Goal: Task Accomplishment & Management: Manage account settings

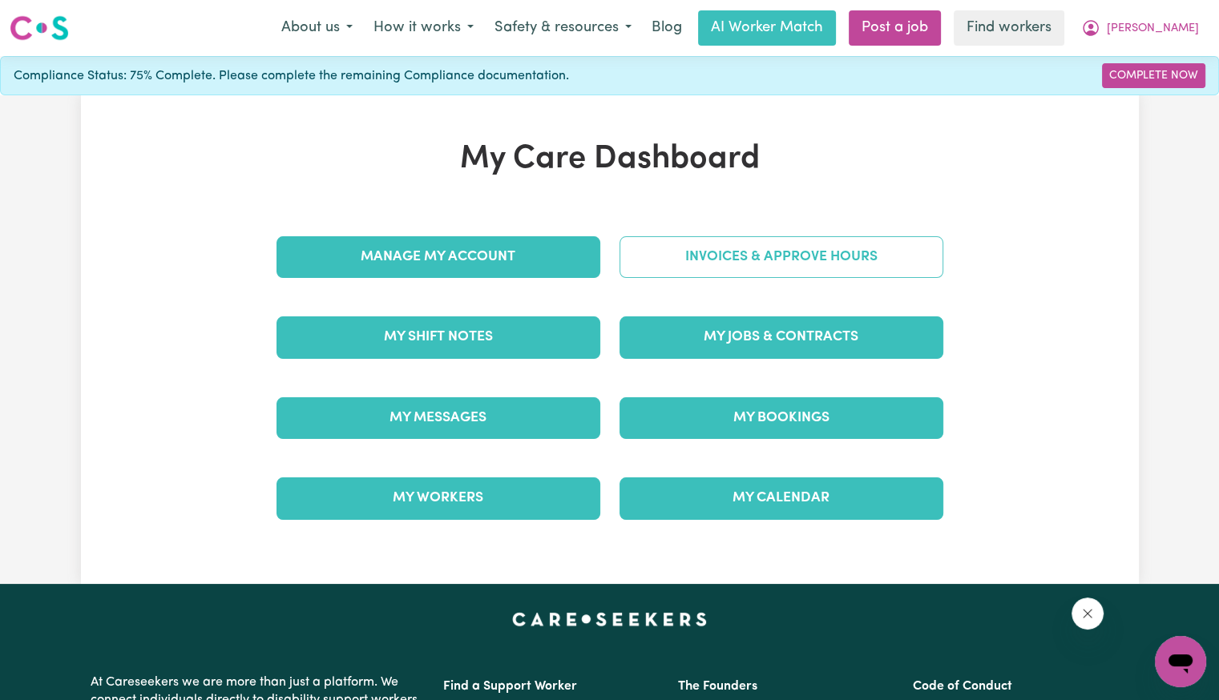
click at [758, 264] on link "Invoices & Approve Hours" at bounding box center [781, 257] width 324 height 42
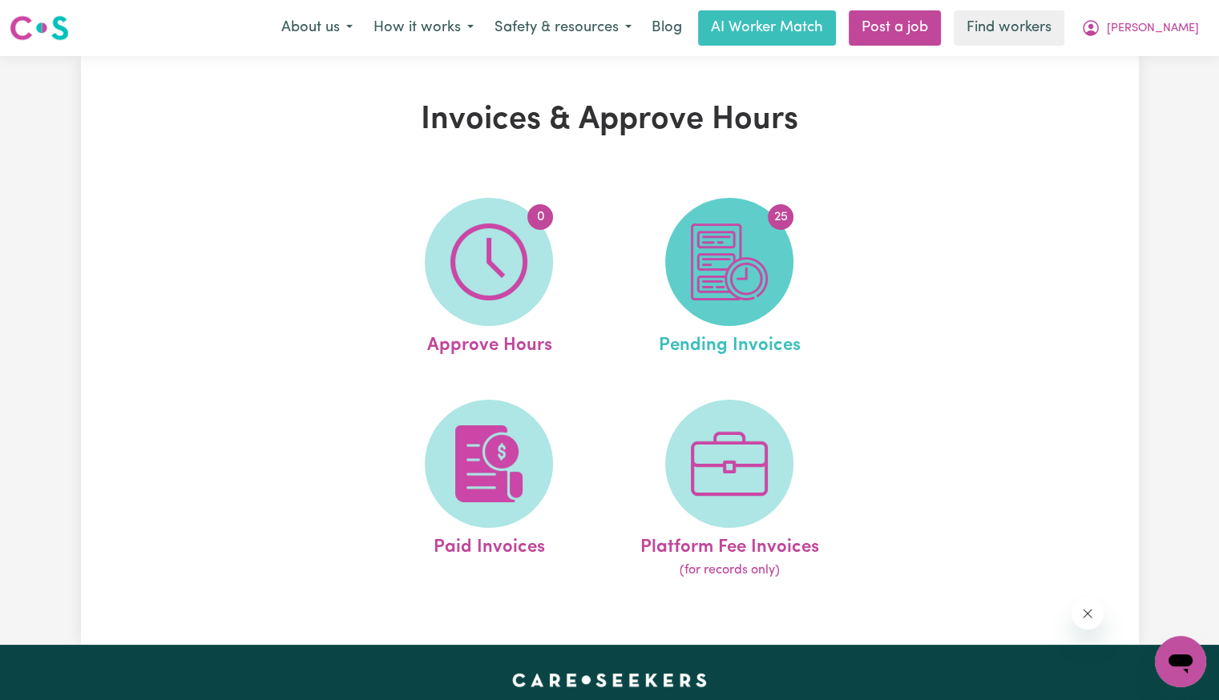
click at [731, 236] on img at bounding box center [729, 262] width 77 height 77
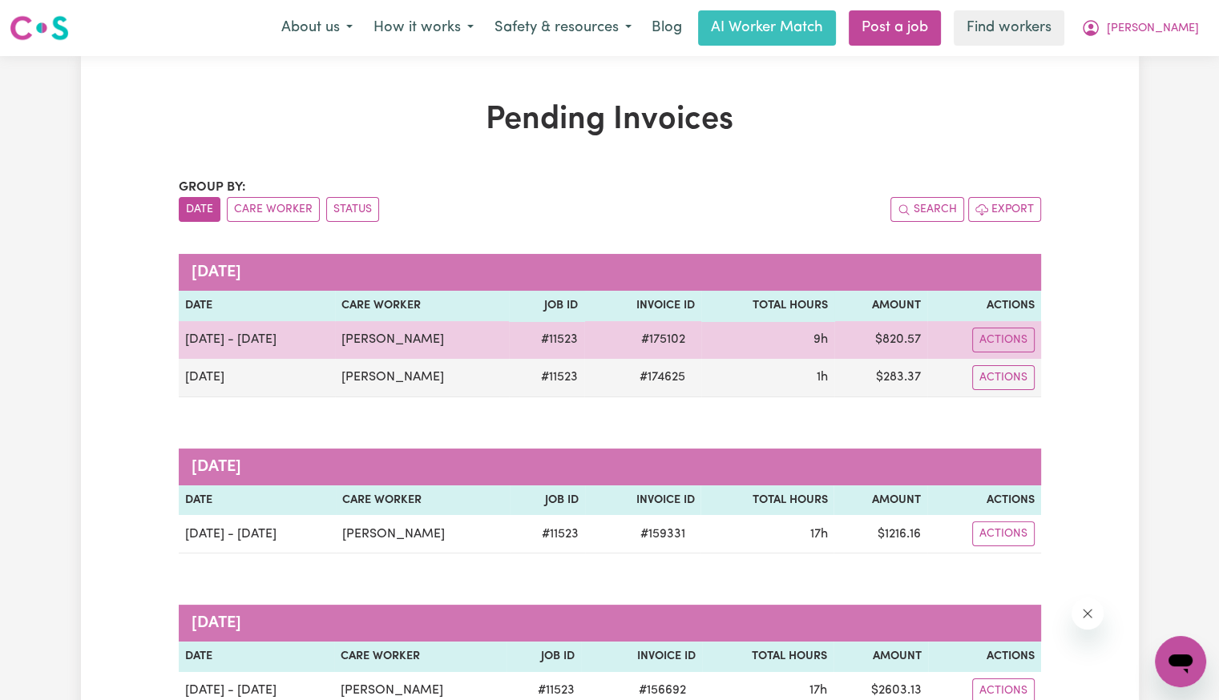
click at [664, 330] on span "# 175102" at bounding box center [662, 339] width 63 height 19
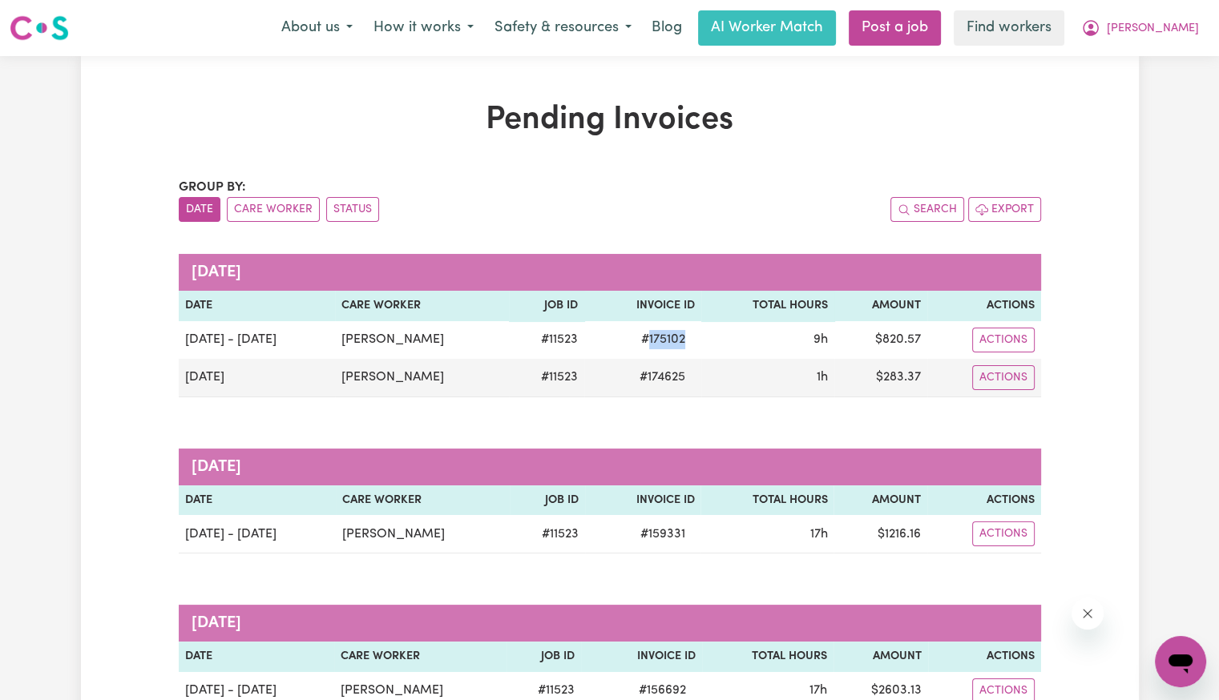
copy span "175102"
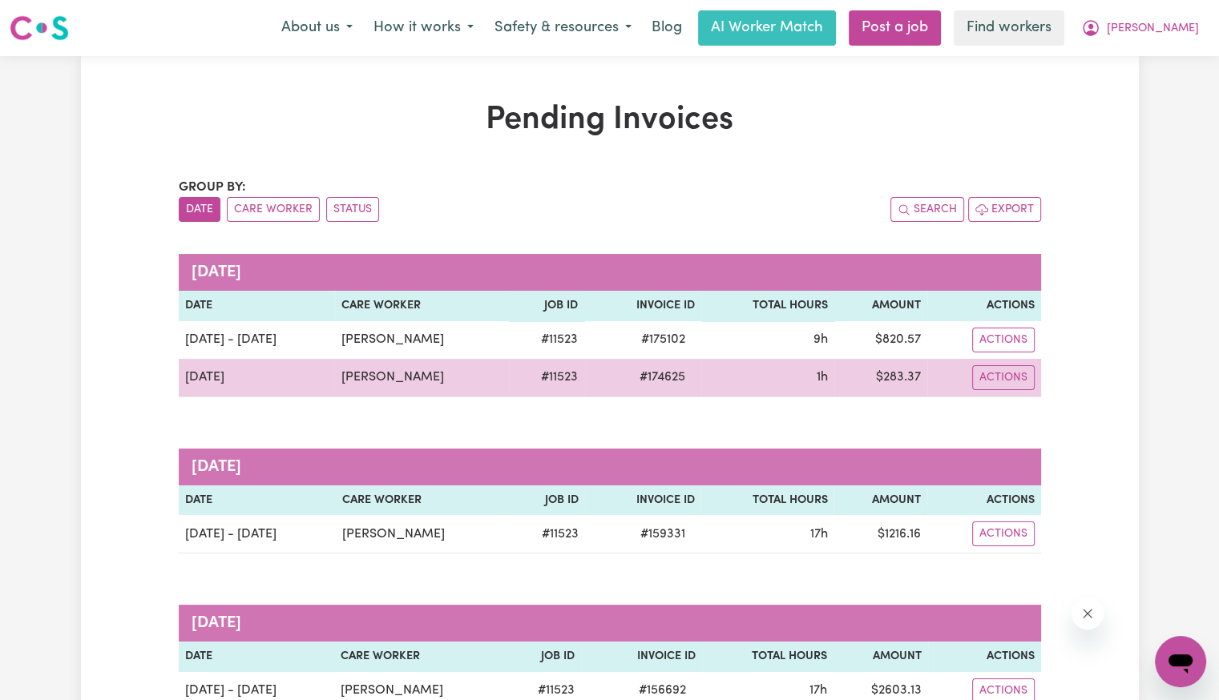
click at [665, 374] on span "# 174625" at bounding box center [662, 377] width 65 height 19
copy span "174625"
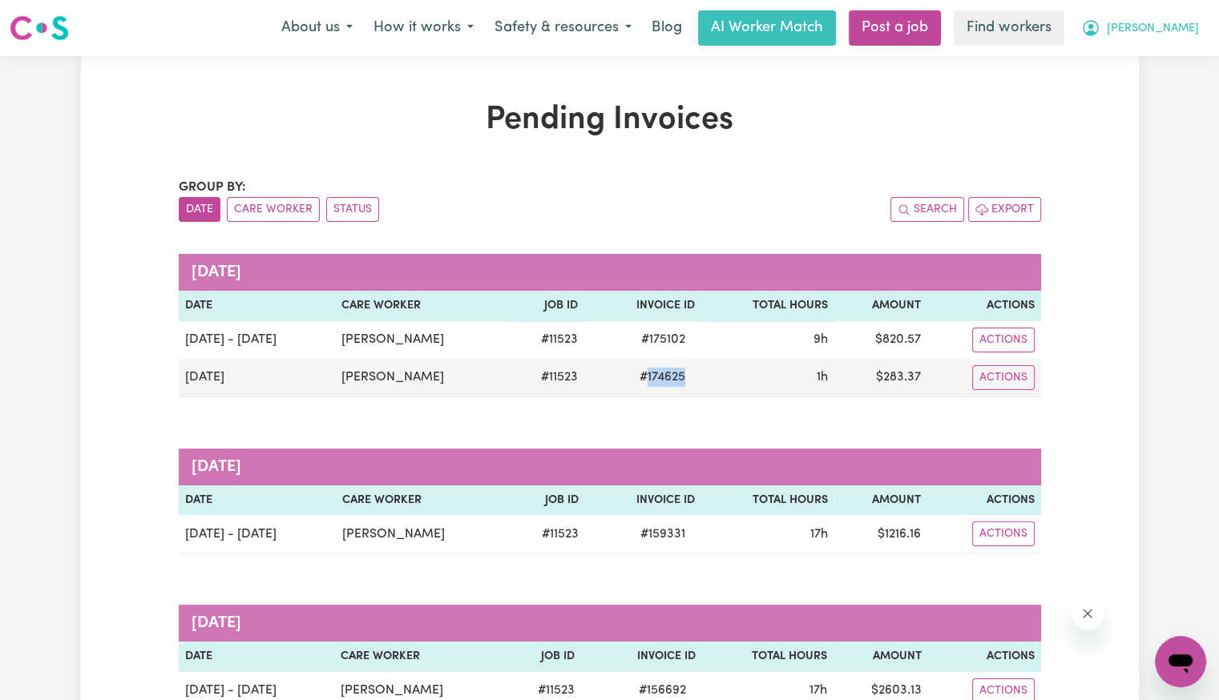
click at [1196, 30] on span "[PERSON_NAME]" at bounding box center [1153, 29] width 92 height 18
click at [1185, 64] on link "My Dashboard" at bounding box center [1145, 62] width 127 height 30
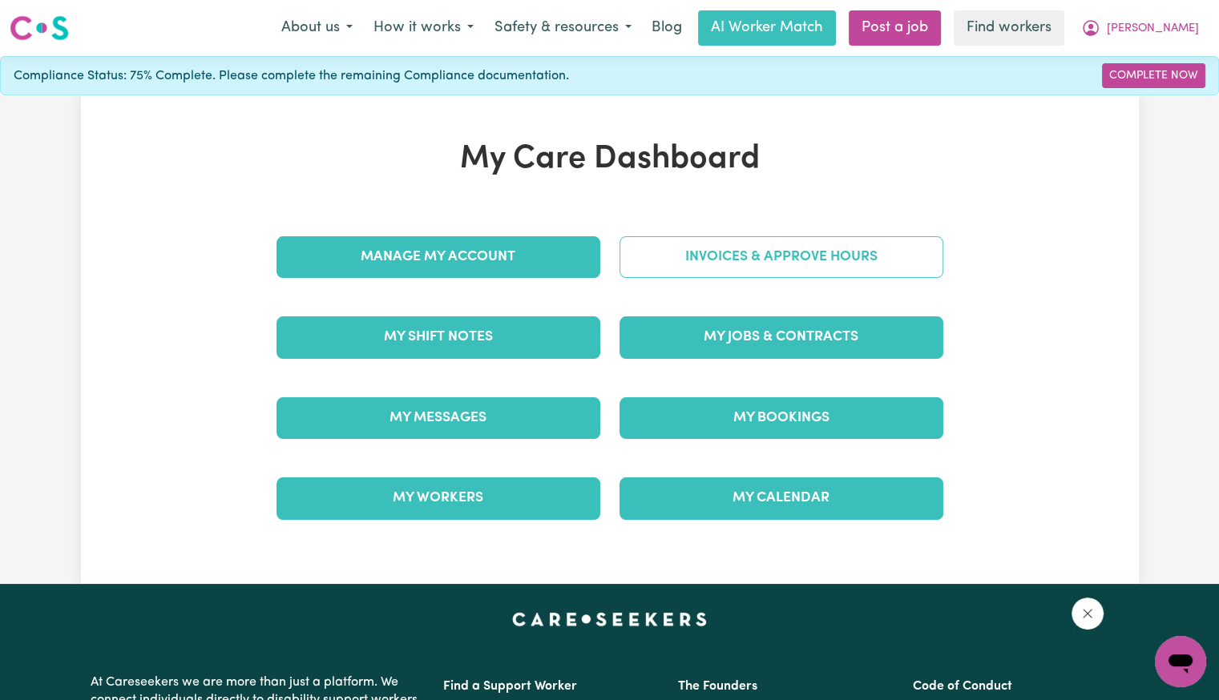
click at [813, 266] on link "Invoices & Approve Hours" at bounding box center [781, 257] width 324 height 42
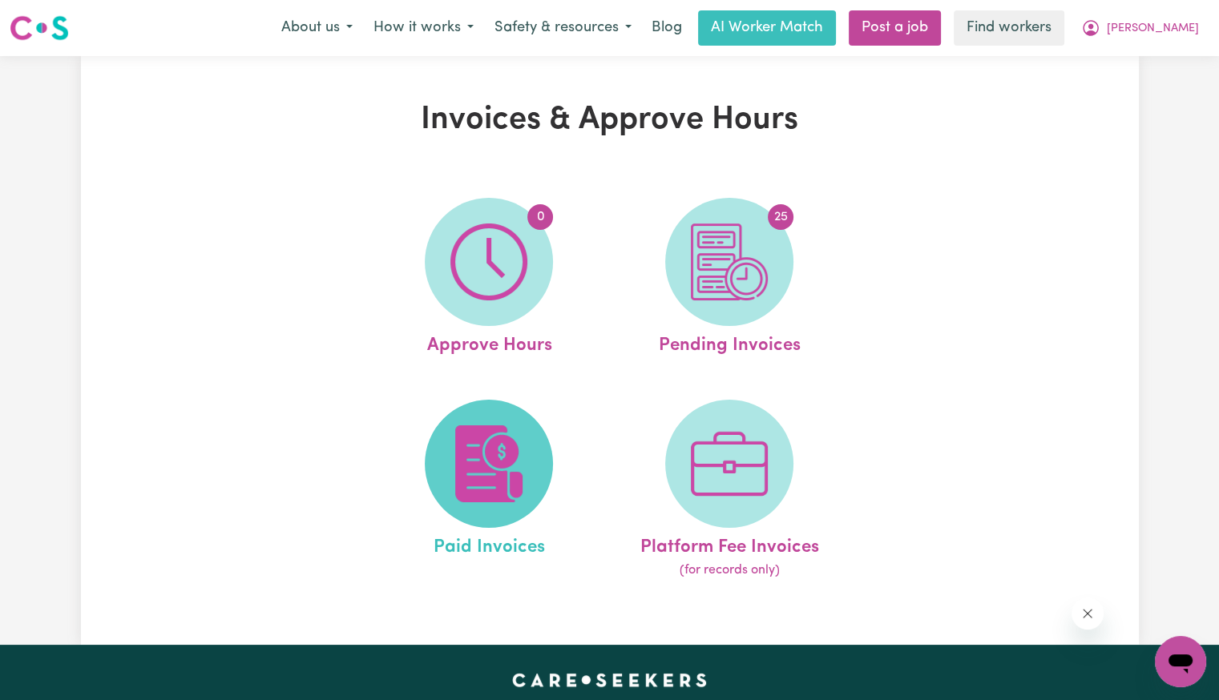
click at [454, 482] on img at bounding box center [488, 464] width 77 height 77
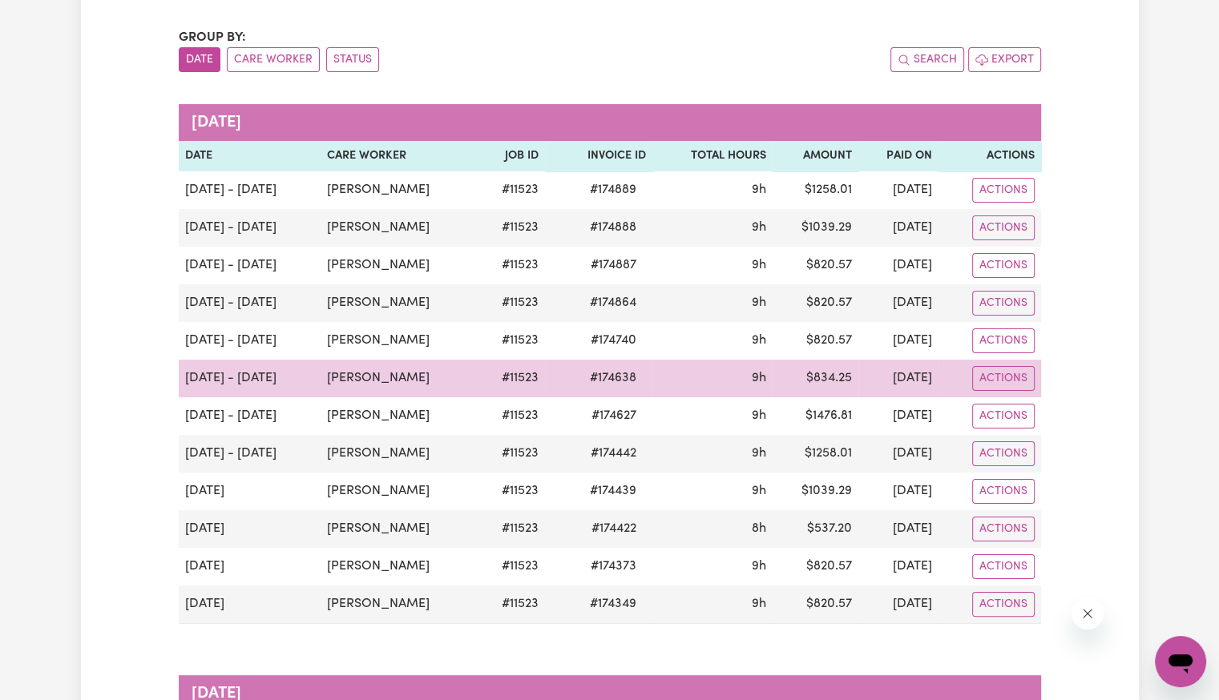
scroll to position [160, 0]
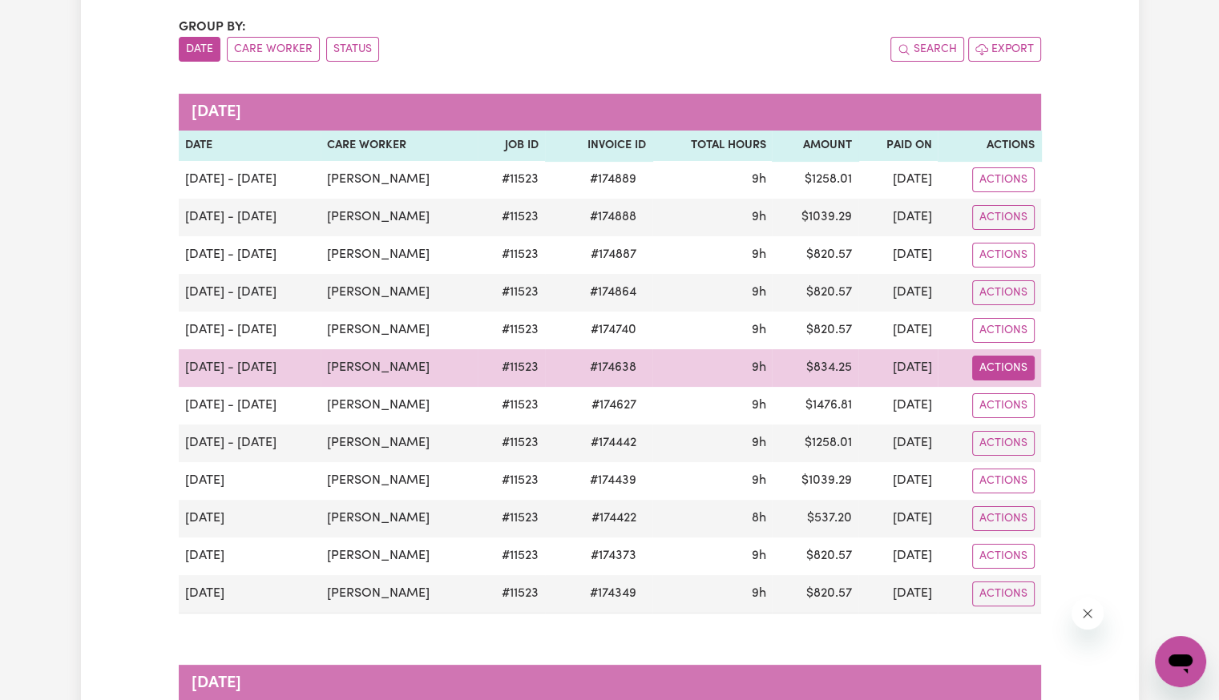
click at [1010, 373] on button "Actions" at bounding box center [1003, 368] width 63 height 25
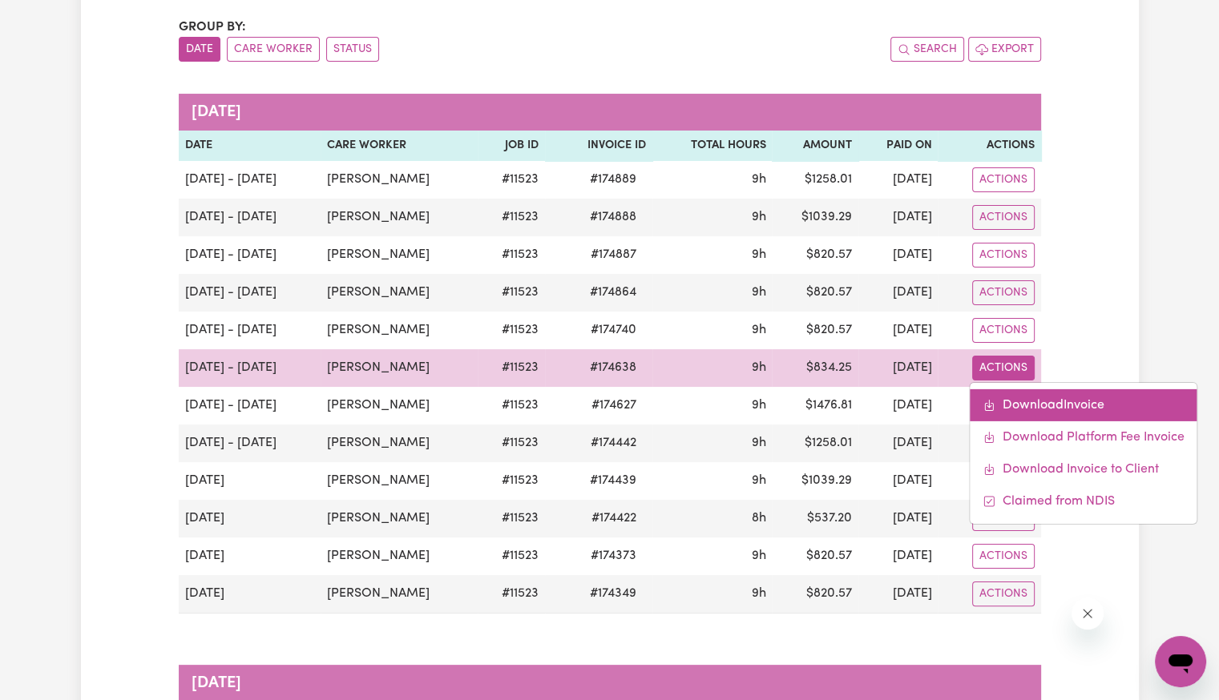
click at [1019, 398] on link "Download Invoice" at bounding box center [1083, 405] width 227 height 32
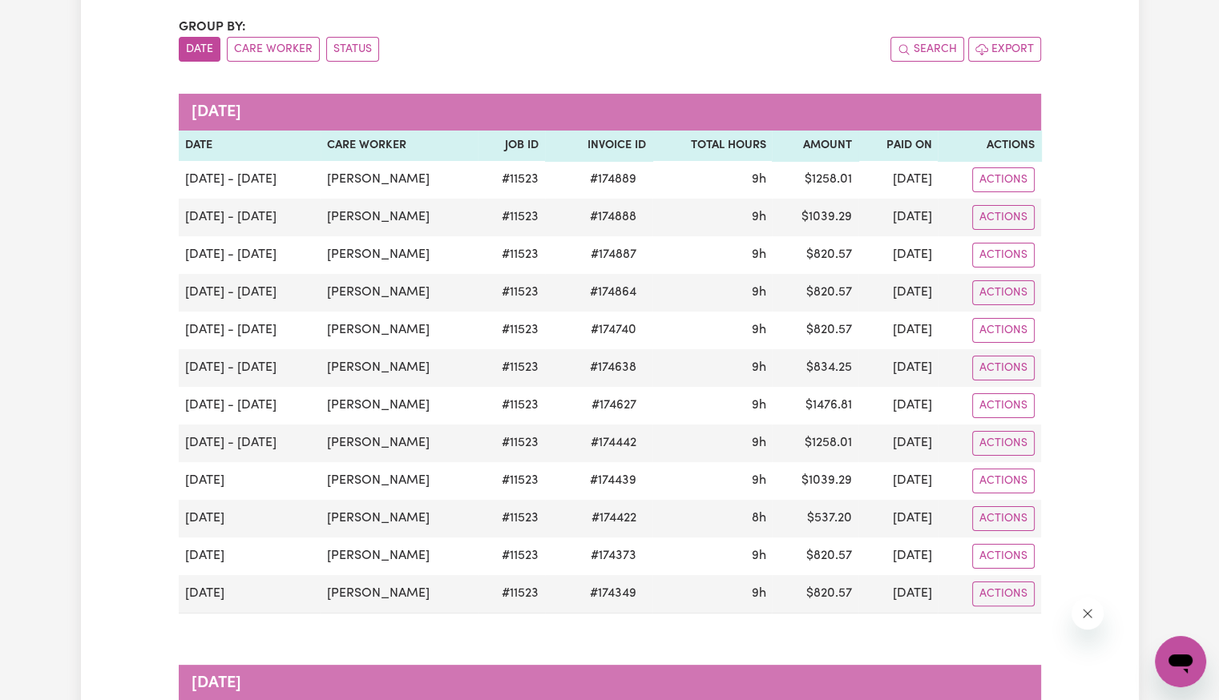
scroll to position [0, 0]
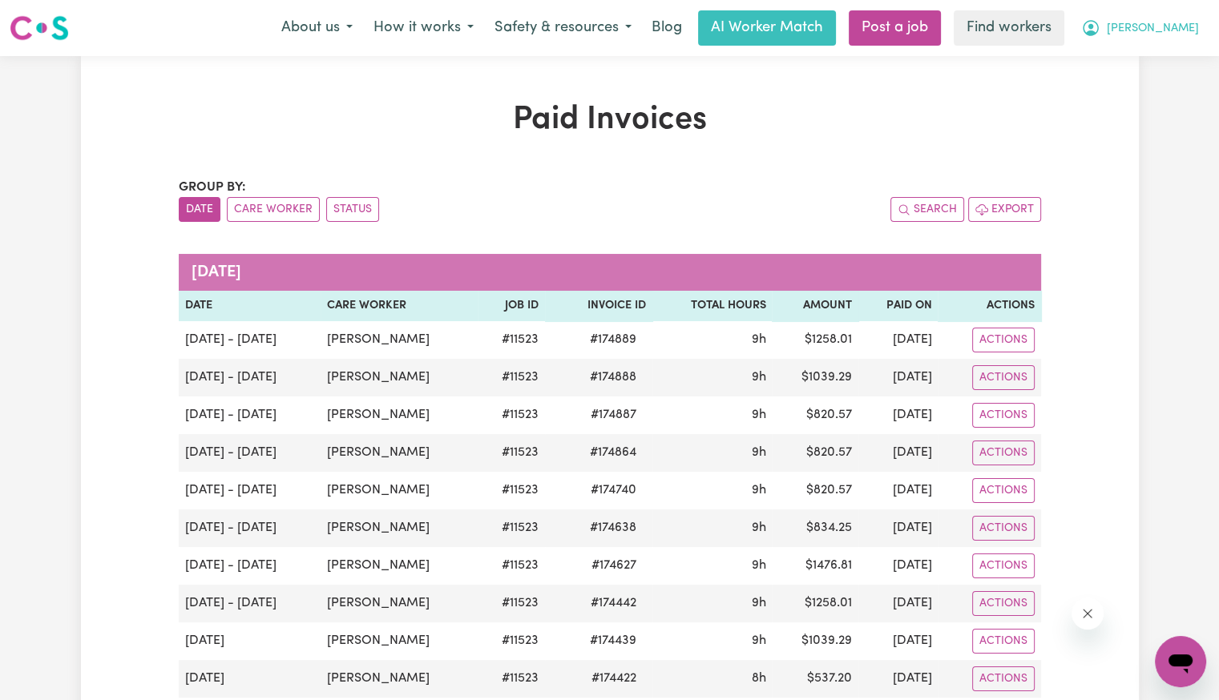
click at [1201, 33] on button "[PERSON_NAME]" at bounding box center [1140, 28] width 139 height 34
click at [1158, 102] on link "Logout" at bounding box center [1145, 92] width 127 height 30
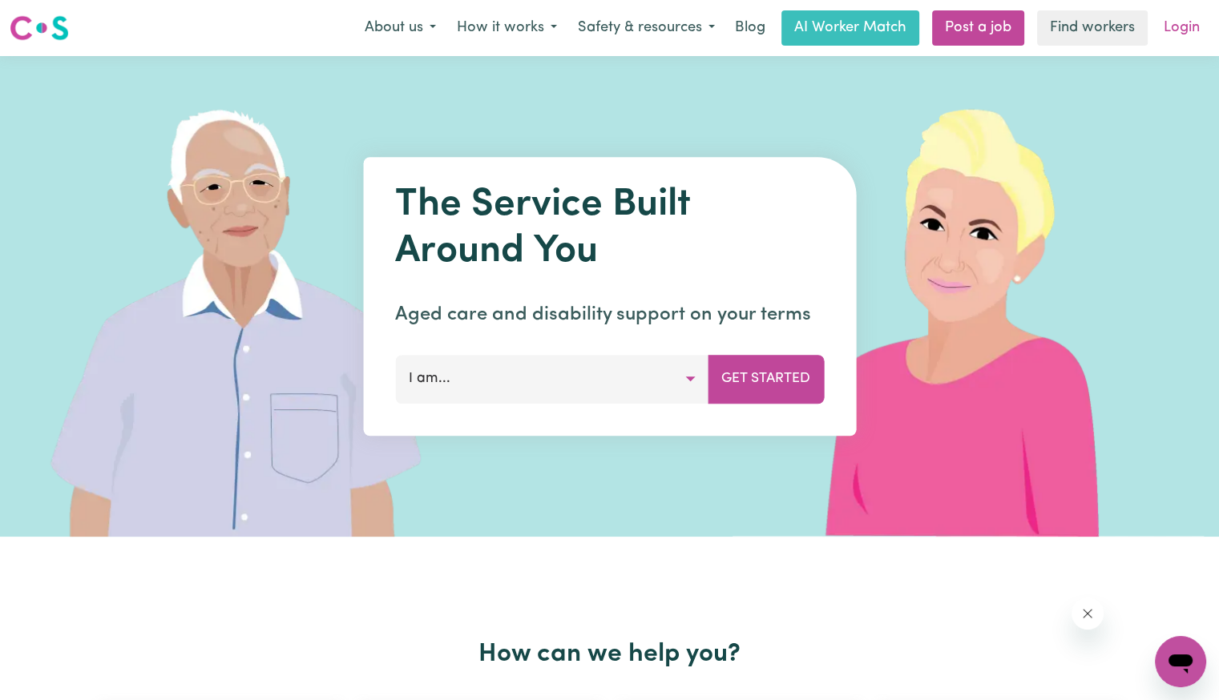
click at [1183, 29] on link "Login" at bounding box center [1181, 27] width 55 height 35
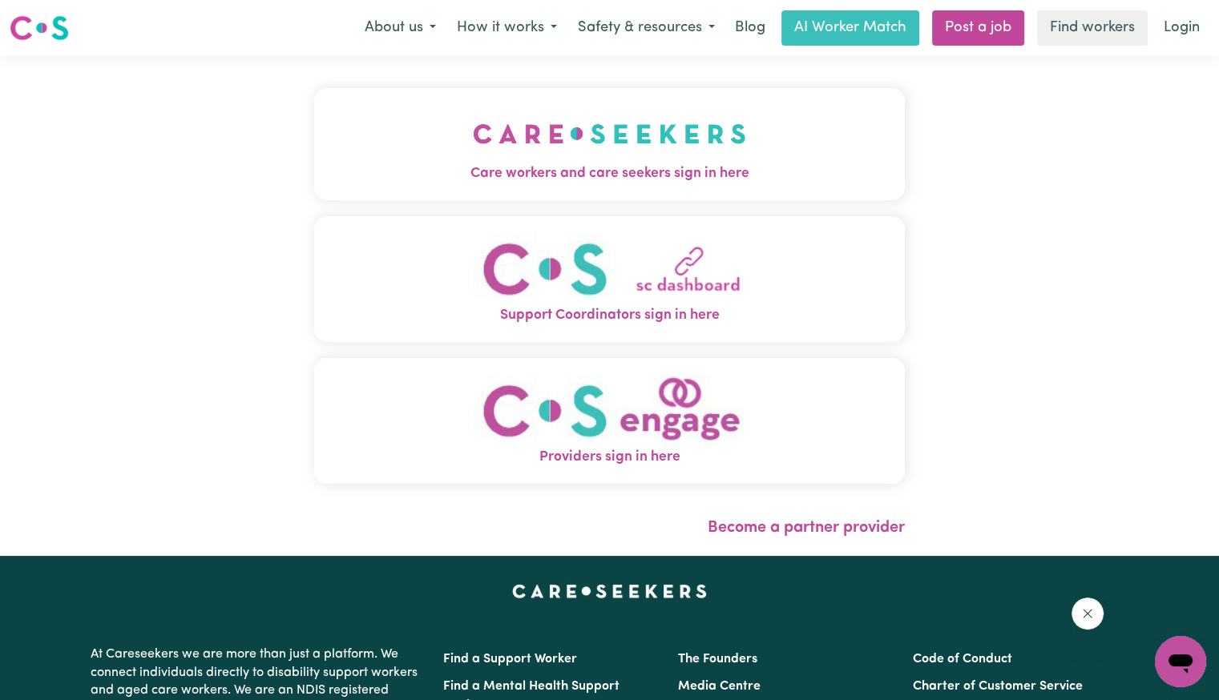
click at [490, 184] on span "Care workers and care seekers sign in here" at bounding box center [609, 173] width 591 height 21
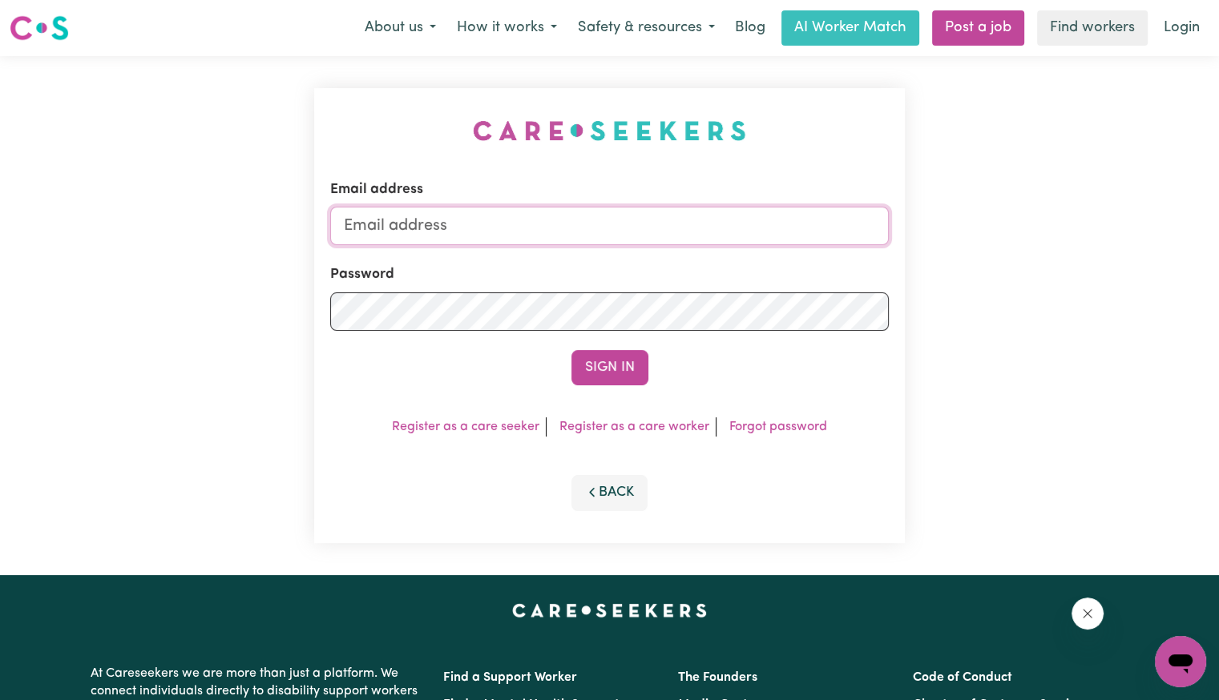
click at [503, 238] on input "Email address" at bounding box center [609, 226] width 559 height 38
drag, startPoint x: 433, startPoint y: 225, endPoint x: 1003, endPoint y: 261, distance: 571.7
click at [1003, 261] on div "Email address [EMAIL_ADDRESS][DOMAIN_NAME] Password Sign In Register as a care …" at bounding box center [609, 315] width 1219 height 519
type input "[EMAIL_ADDRESS][DOMAIN_NAME]"
click at [571, 350] on button "Sign In" at bounding box center [609, 367] width 77 height 35
